Goal: Communication & Community: Answer question/provide support

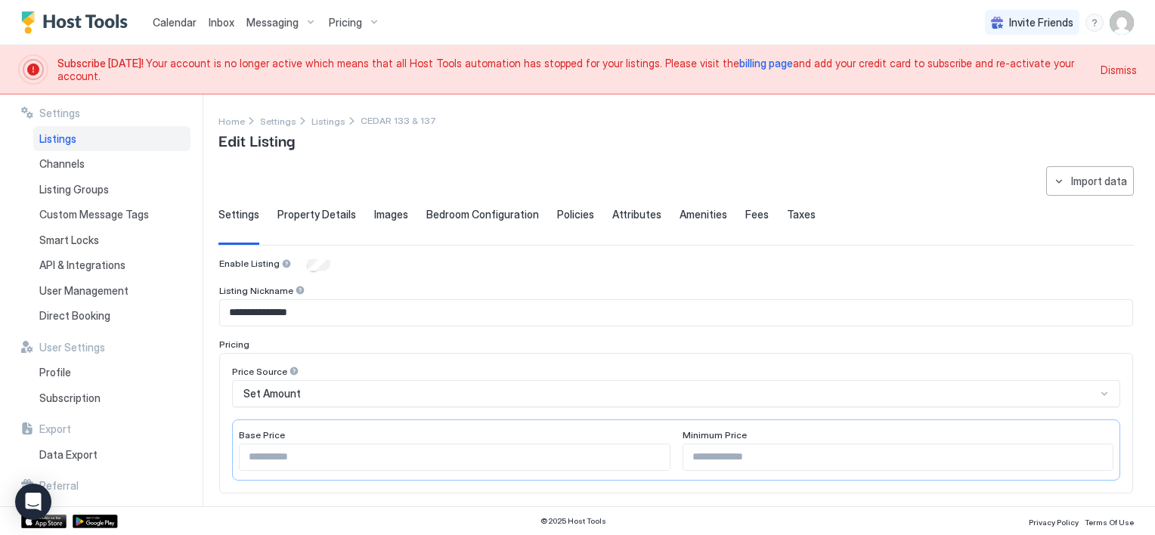
click at [1112, 69] on span "Dismiss" at bounding box center [1118, 70] width 36 height 16
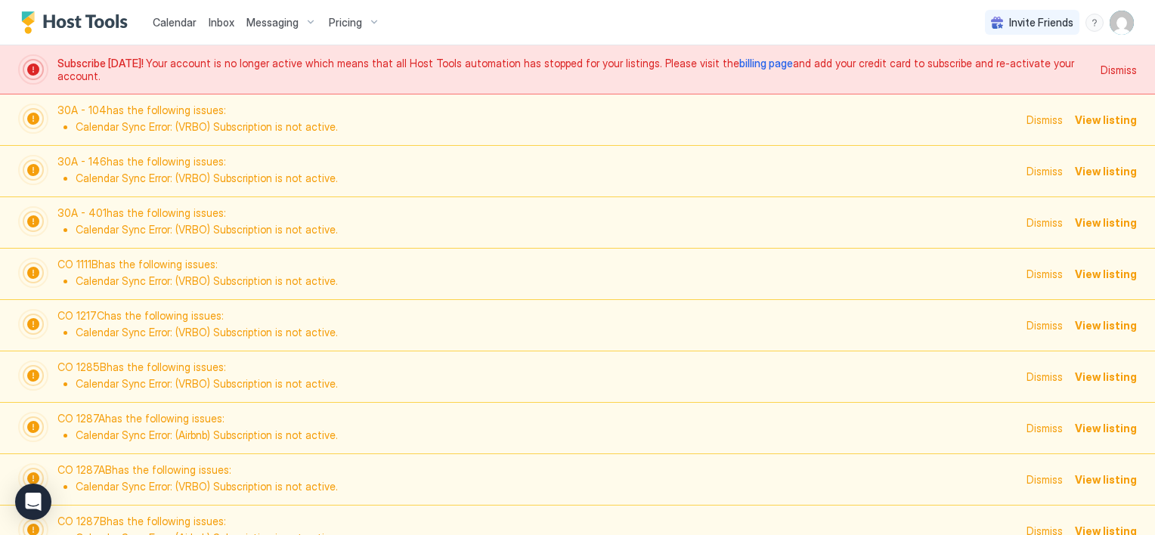
click at [1112, 26] on img "User profile" at bounding box center [1121, 23] width 24 height 24
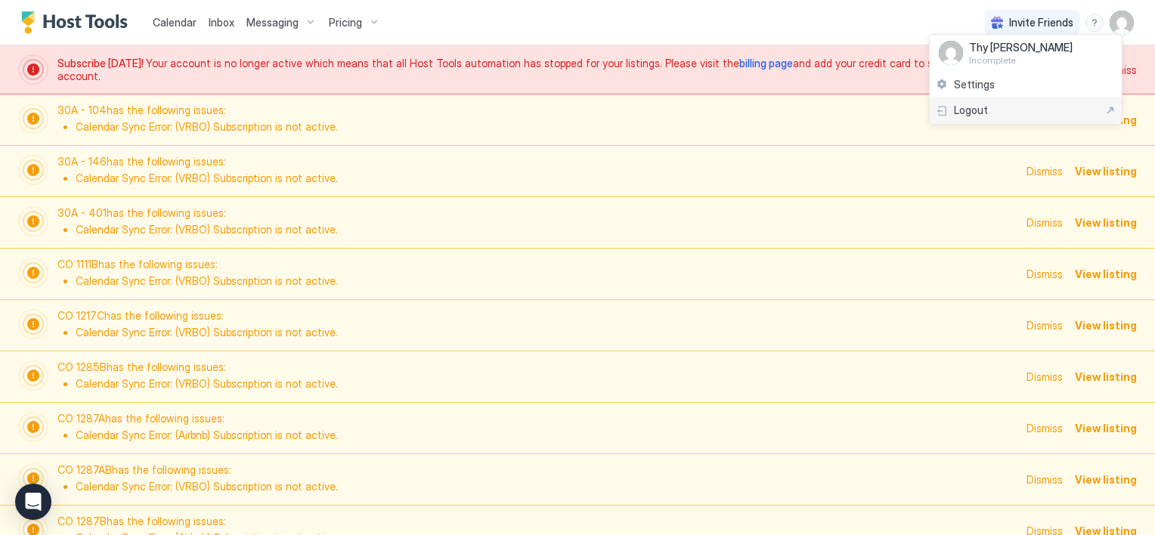
click at [980, 107] on span "Logout" at bounding box center [971, 111] width 34 height 14
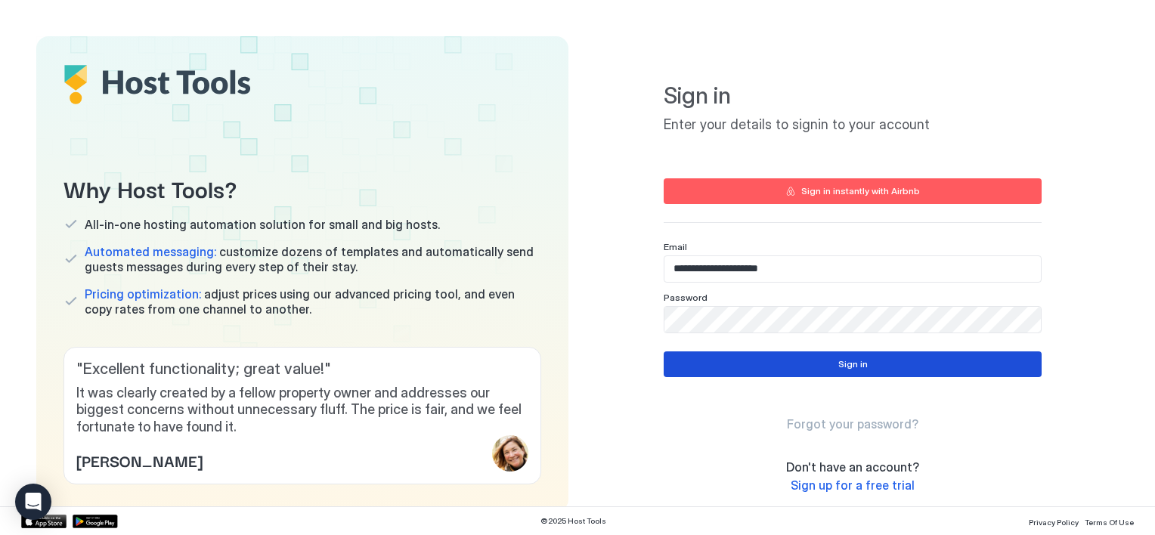
click at [777, 360] on button "Sign in" at bounding box center [853, 364] width 378 height 26
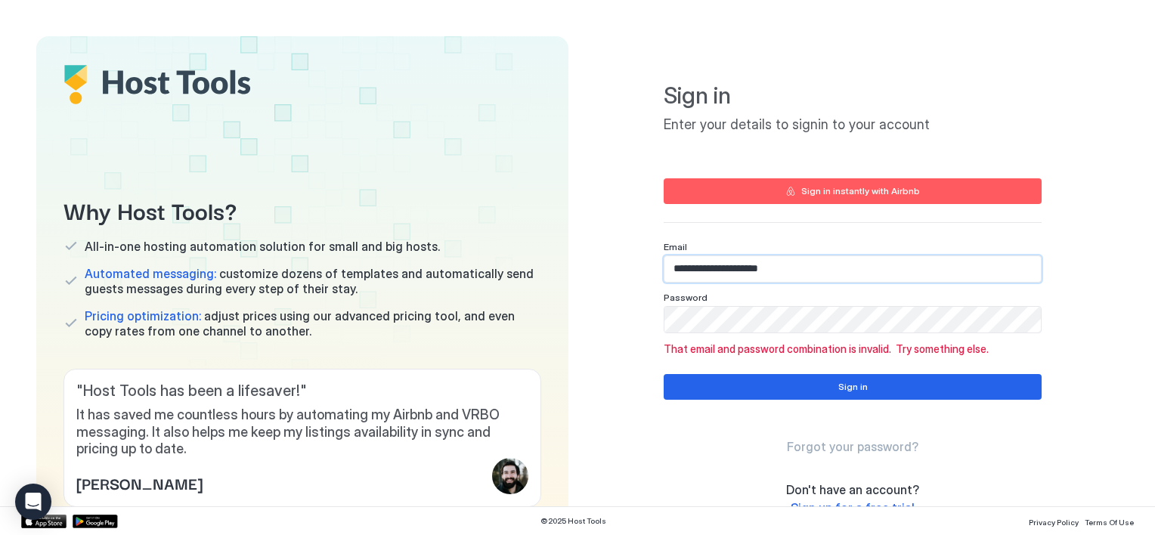
click at [771, 265] on input "**********" at bounding box center [852, 269] width 376 height 26
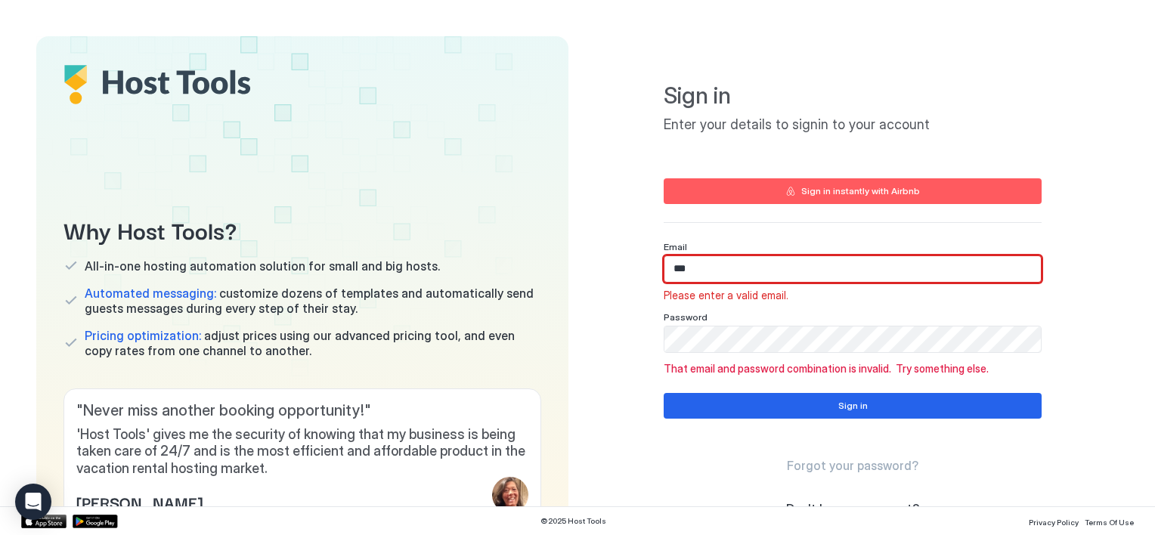
type input "**********"
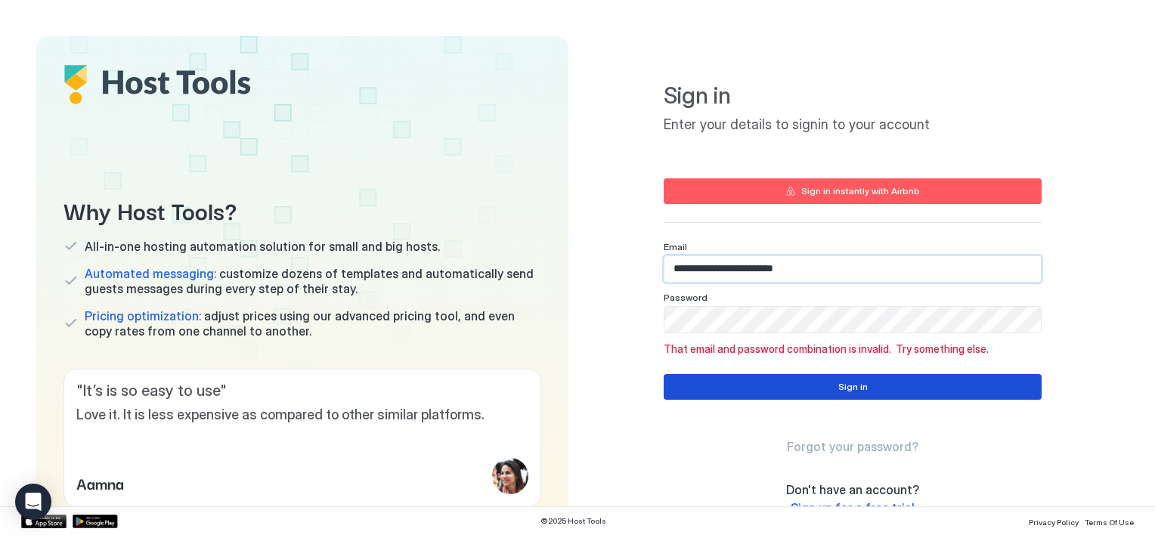
click at [838, 391] on div "Sign in" at bounding box center [852, 387] width 29 height 14
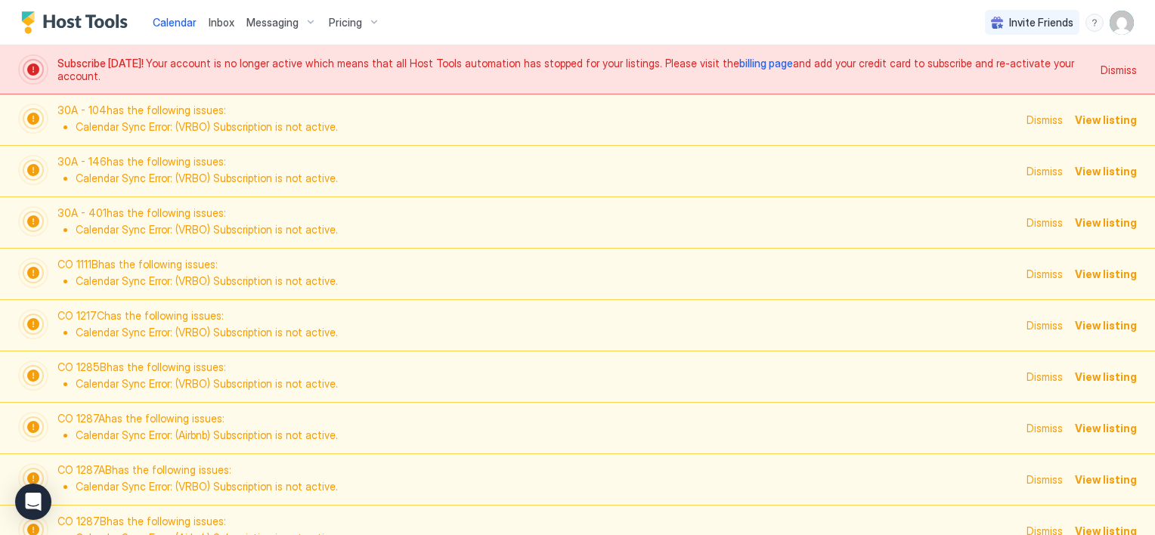
scroll to position [0, 840]
click at [218, 20] on span "Inbox" at bounding box center [222, 22] width 26 height 13
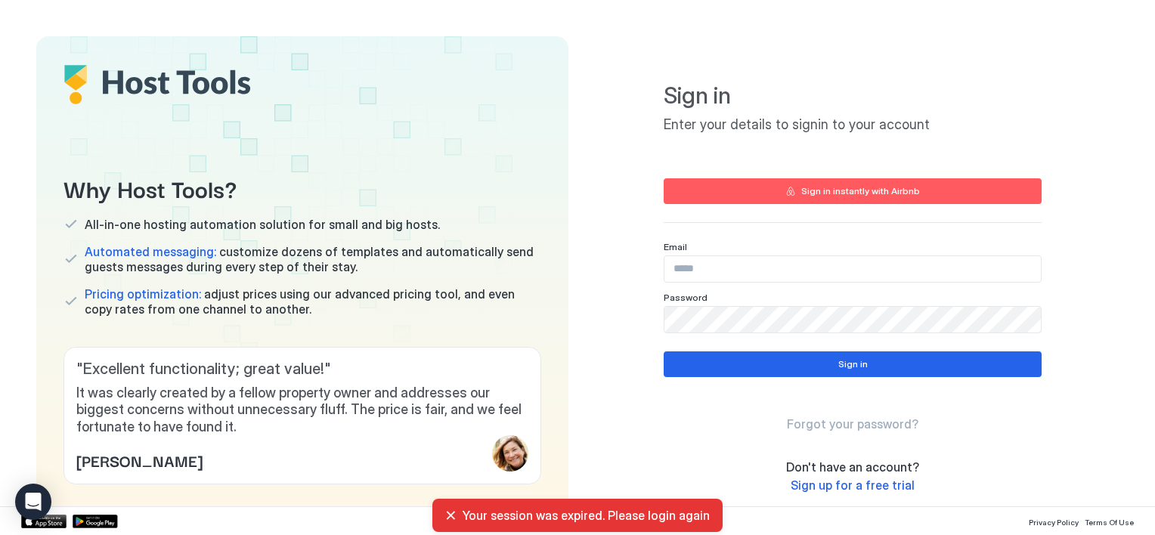
type input "**********"
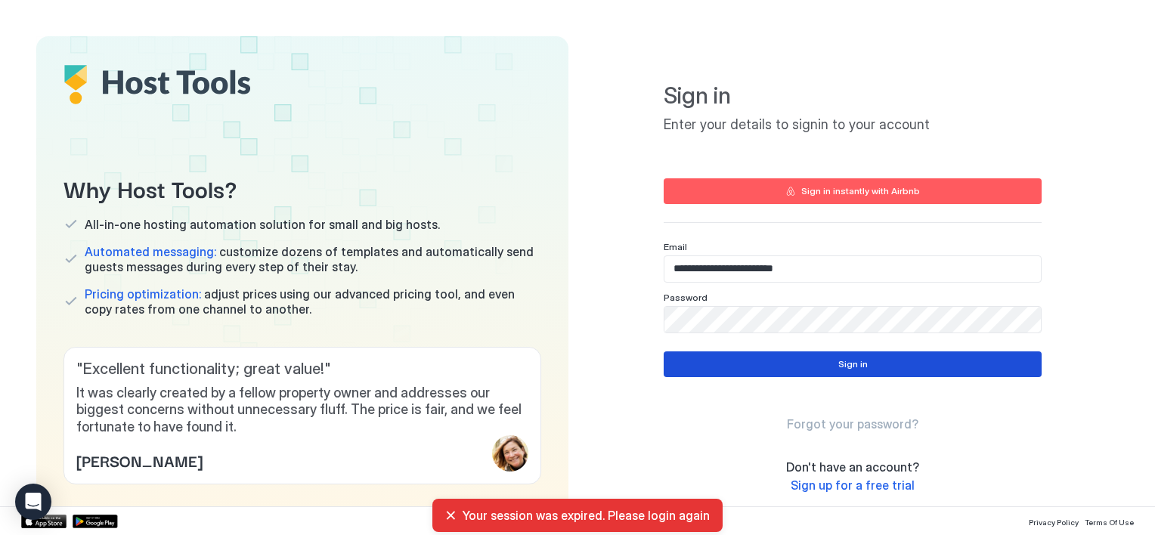
click at [796, 367] on button "Sign in" at bounding box center [853, 364] width 378 height 26
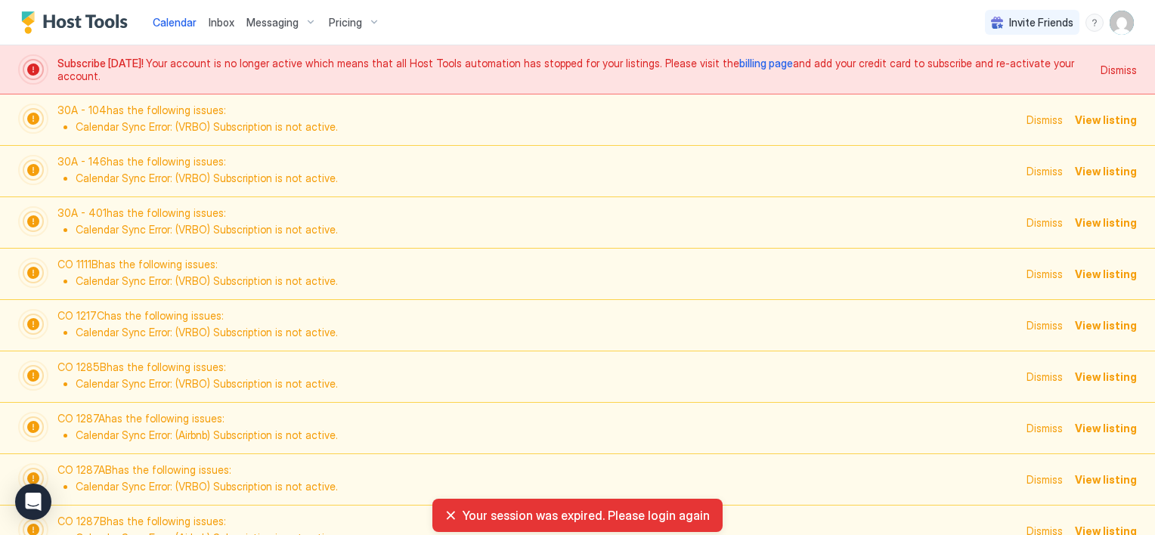
scroll to position [0, 840]
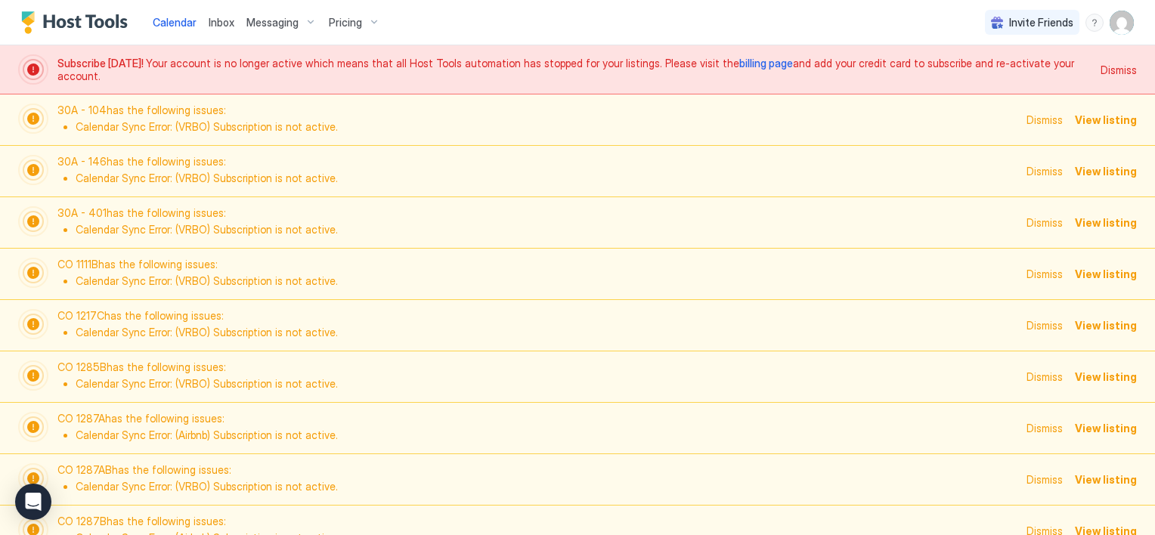
click at [1094, 121] on span "View listing" at bounding box center [1106, 120] width 62 height 16
click at [1043, 119] on span "Dismiss" at bounding box center [1044, 120] width 36 height 16
click at [1100, 70] on span "Dismiss" at bounding box center [1118, 70] width 36 height 16
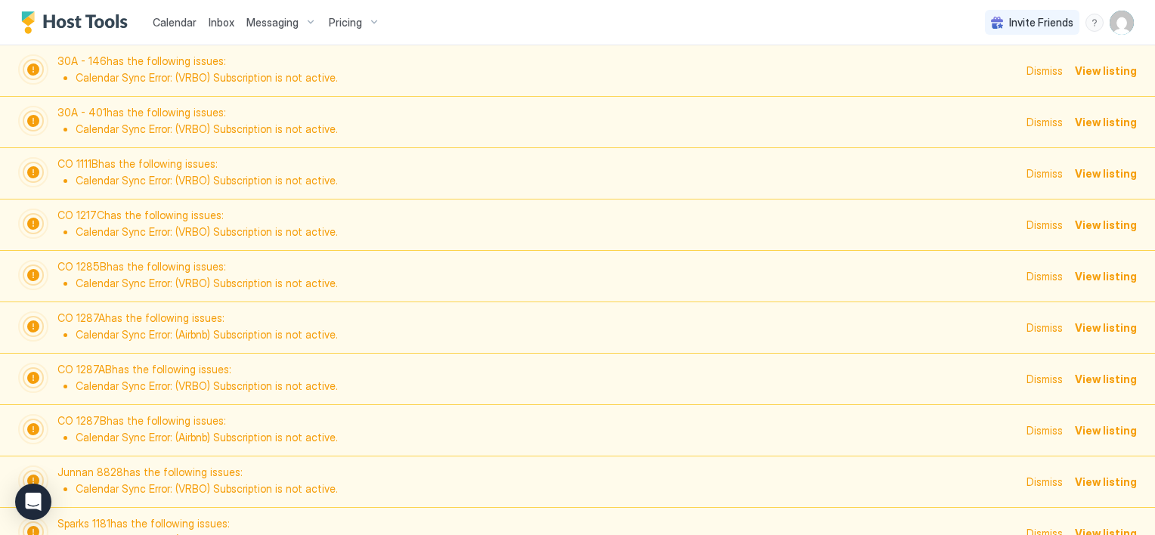
click at [178, 20] on span "Calendar" at bounding box center [175, 22] width 44 height 13
click at [218, 23] on span "Inbox" at bounding box center [222, 22] width 26 height 13
type textarea "*"
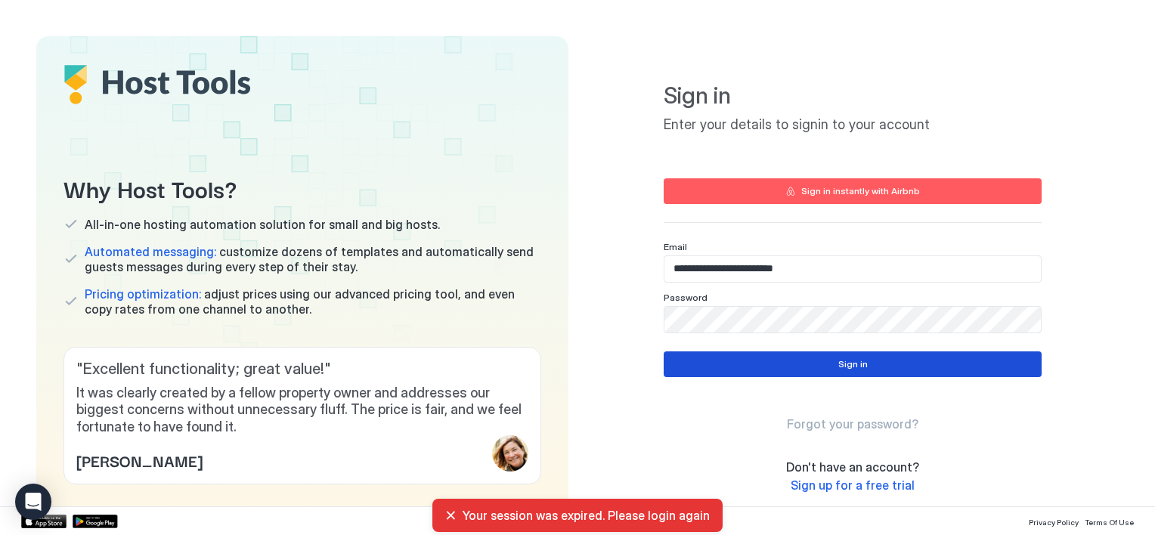
click at [777, 364] on button "Sign in" at bounding box center [853, 364] width 378 height 26
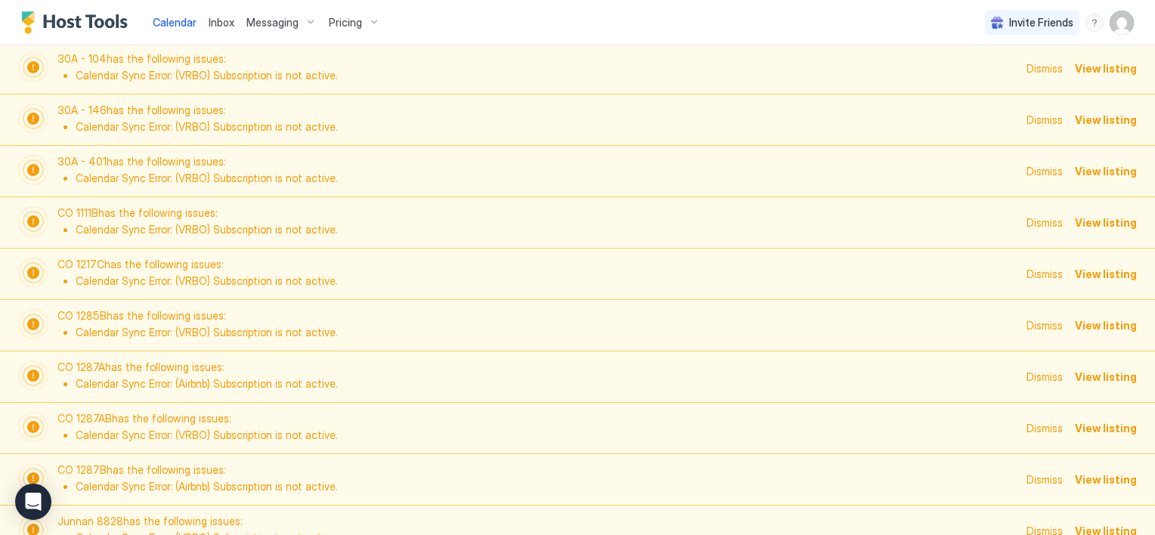
scroll to position [76, 0]
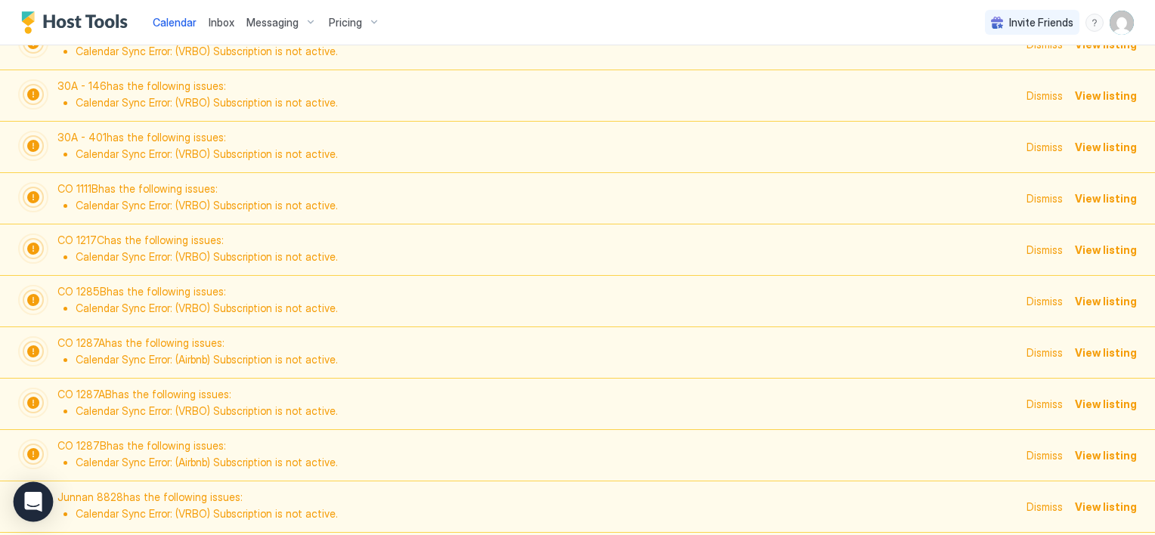
click at [28, 503] on icon "Open Intercom Messenger" at bounding box center [32, 502] width 17 height 20
